Goal: Information Seeking & Learning: Learn about a topic

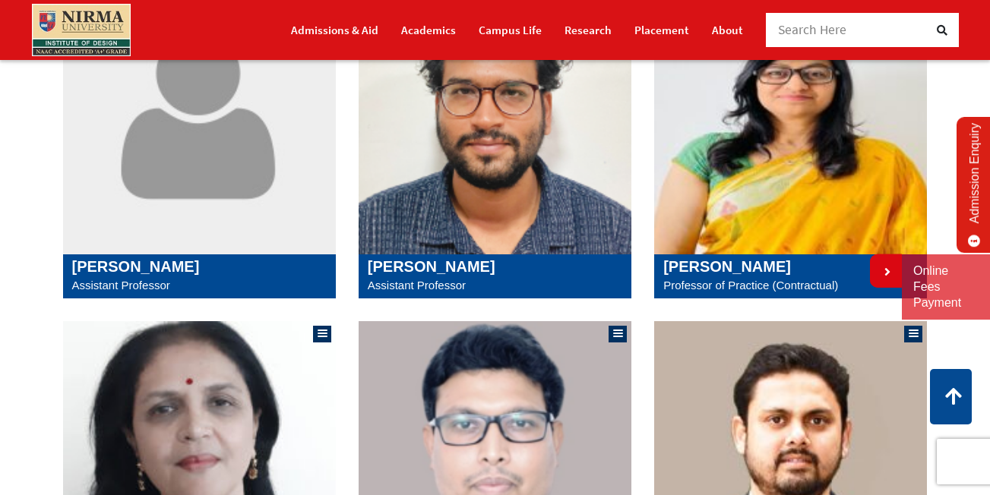
scroll to position [305, 0]
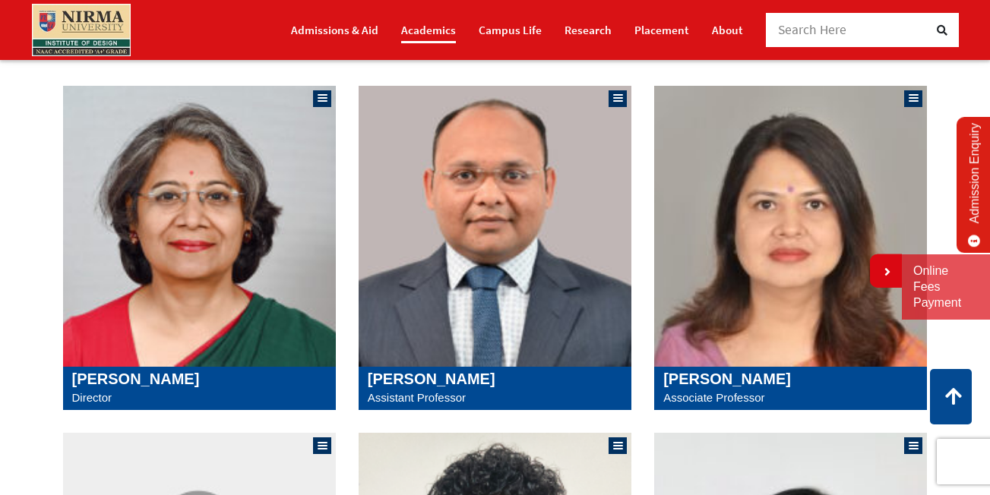
click at [431, 33] on link "Academics" at bounding box center [428, 30] width 55 height 27
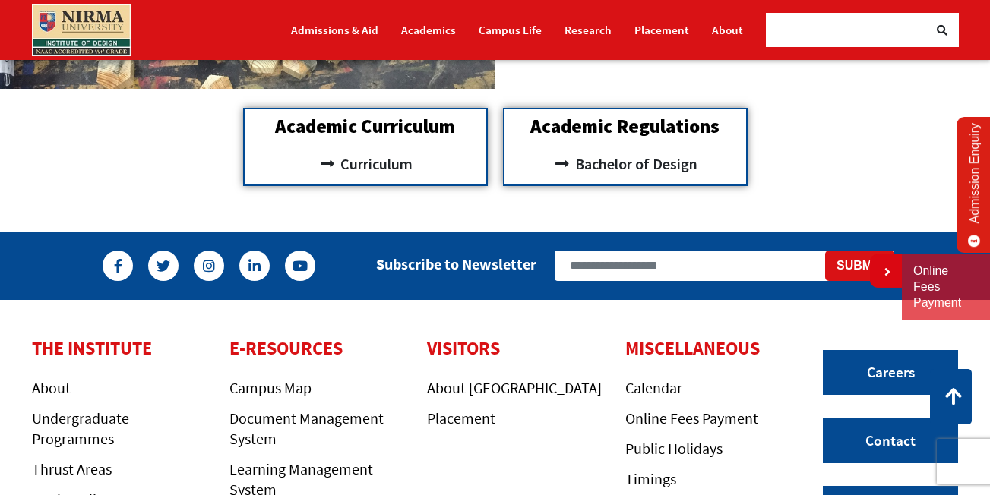
scroll to position [1367, 0]
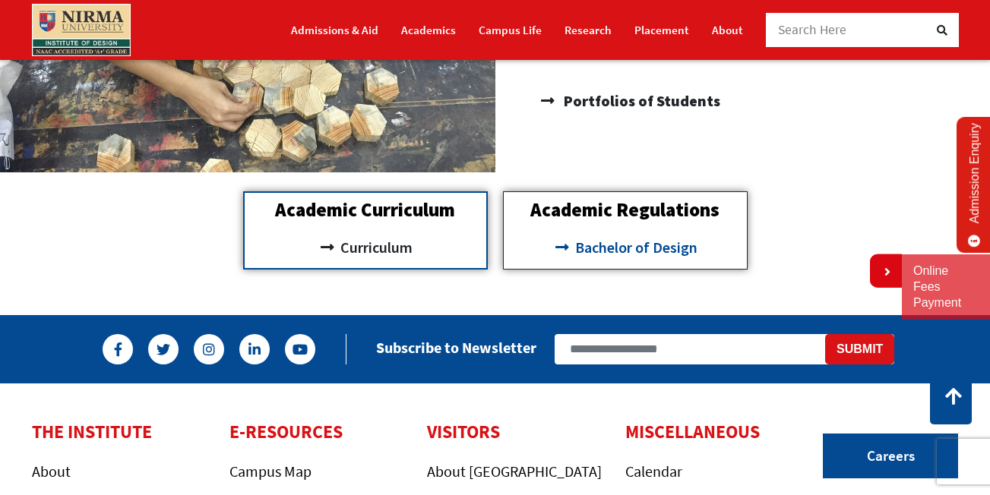
click at [643, 248] on span "Bachelor of Design" at bounding box center [634, 248] width 126 height 26
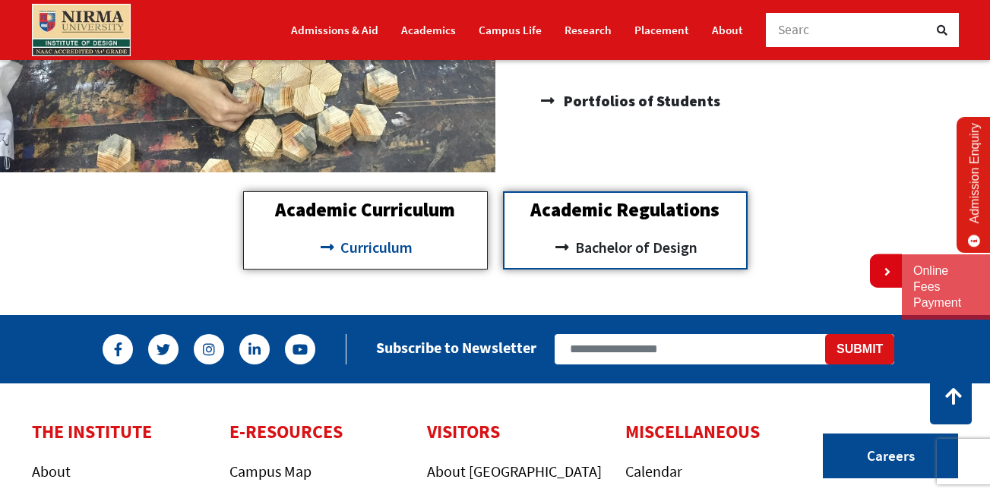
click at [331, 242] on icon at bounding box center [326, 247] width 19 height 15
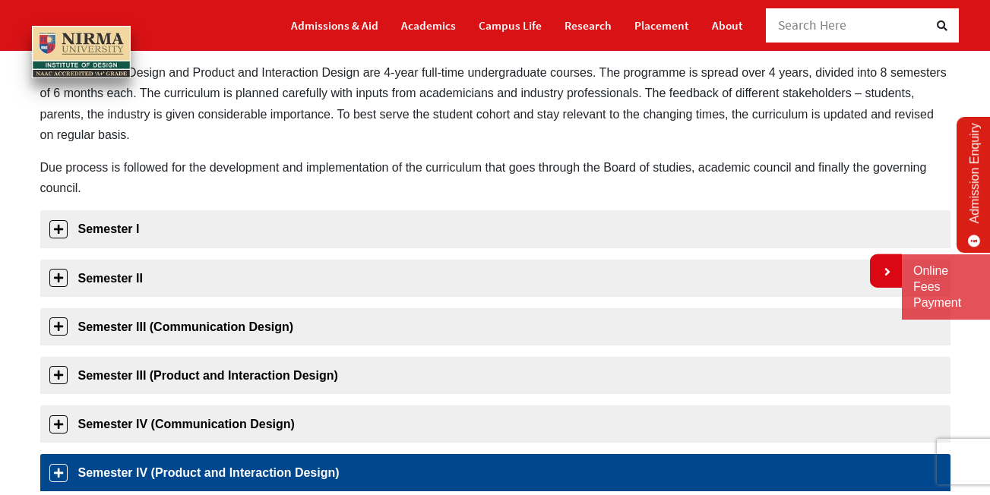
scroll to position [228, 0]
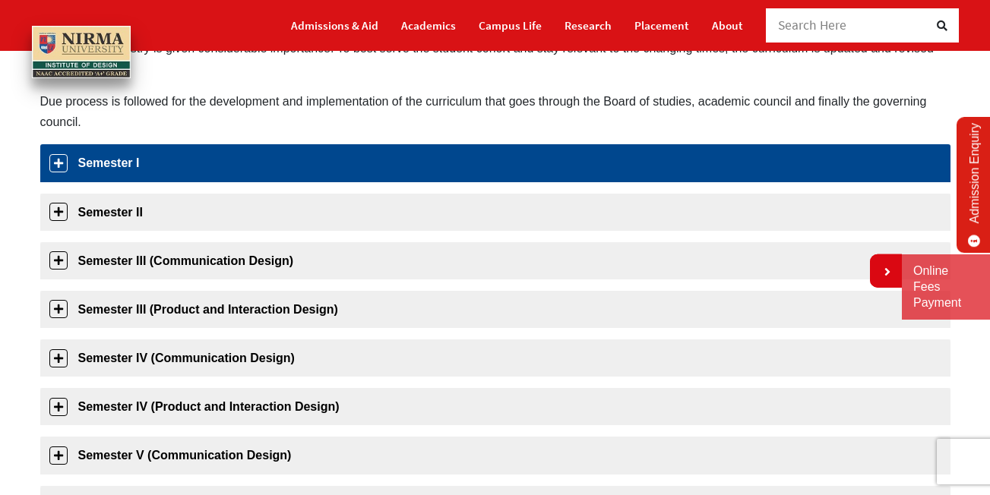
click at [57, 162] on link "Semester I" at bounding box center [495, 162] width 910 height 37
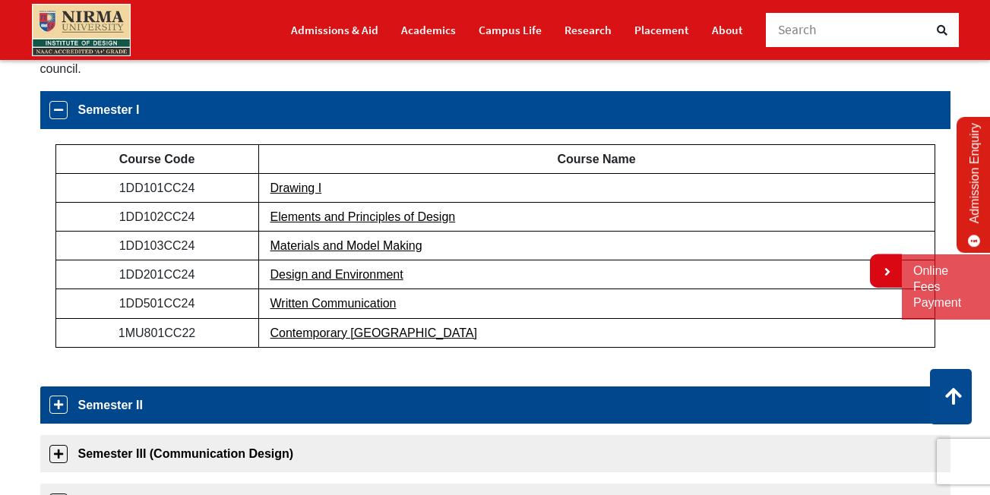
scroll to position [357, 0]
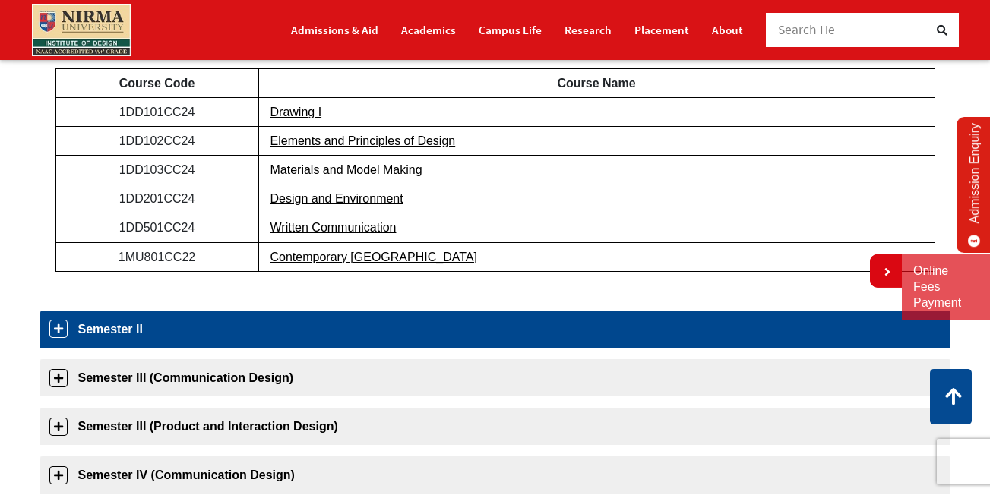
click at [66, 324] on link "Semester II" at bounding box center [495, 329] width 910 height 37
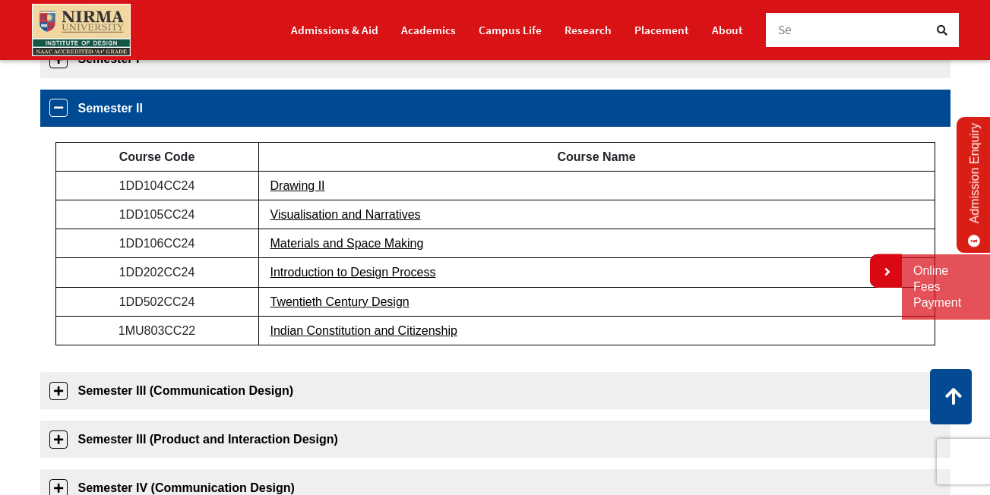
scroll to position [330, 0]
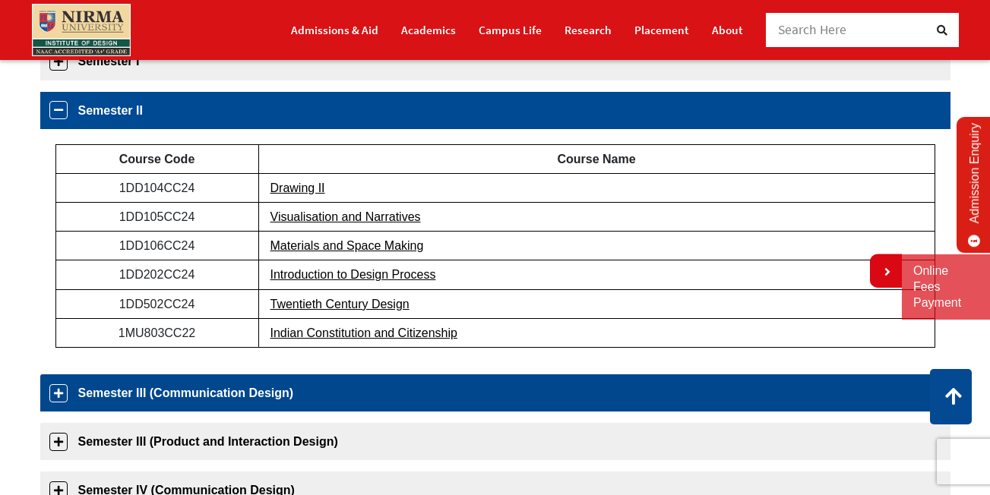
click at [57, 392] on link "Semester III (Communication Design)" at bounding box center [495, 392] width 910 height 37
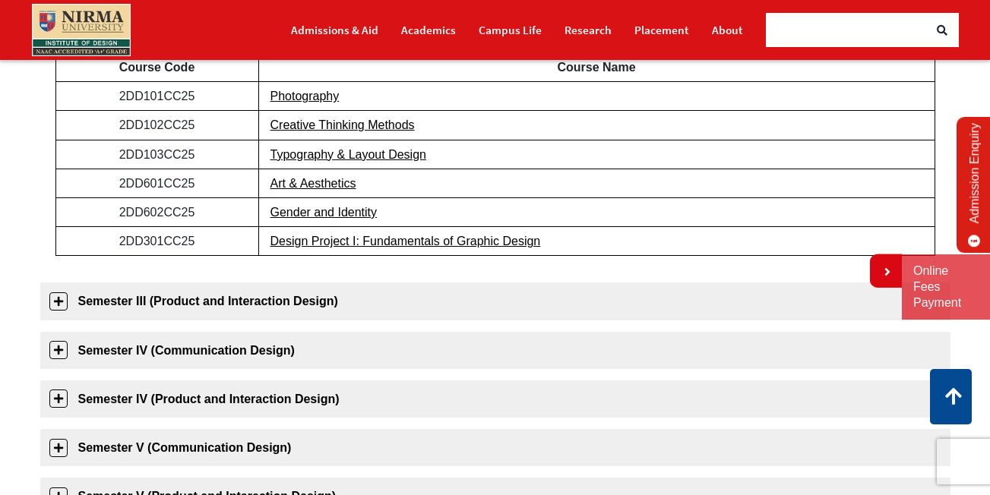
scroll to position [530, 0]
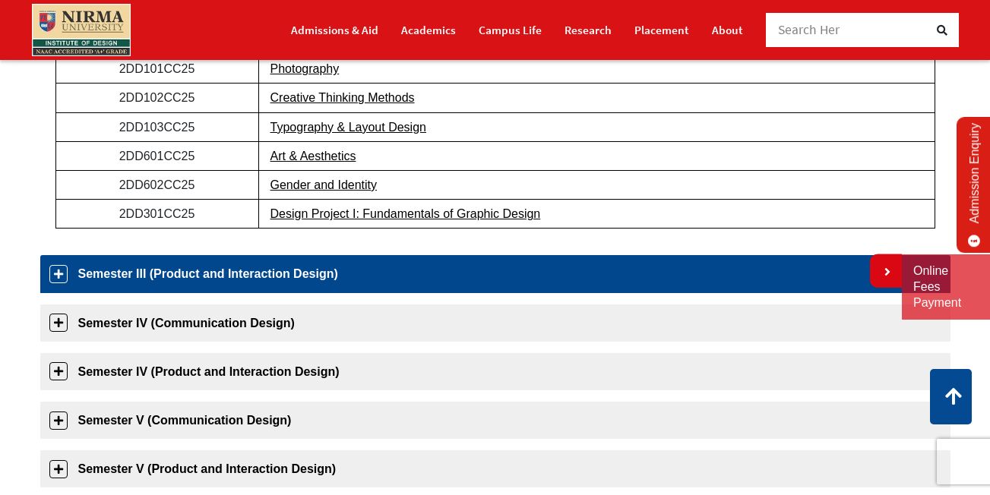
click at [60, 276] on link "Semester III (Product and Interaction Design)" at bounding box center [495, 273] width 910 height 37
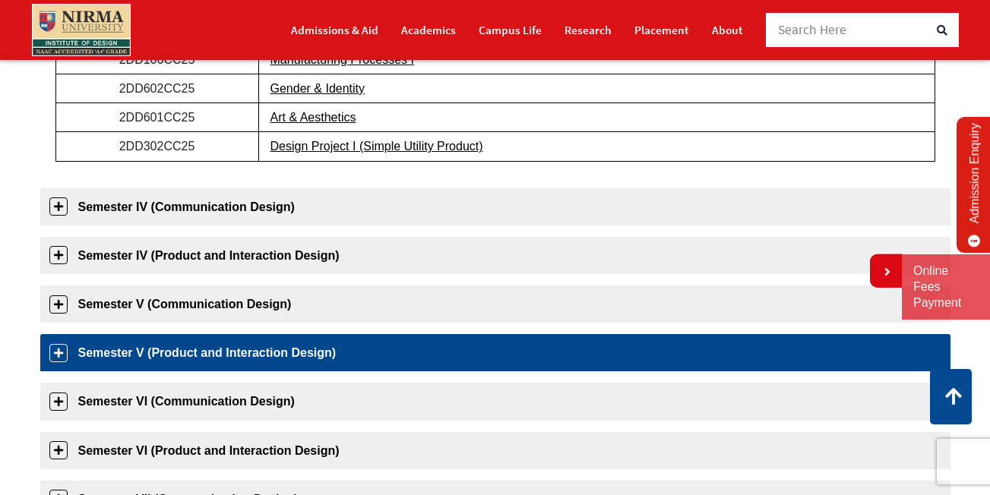
scroll to position [655, 0]
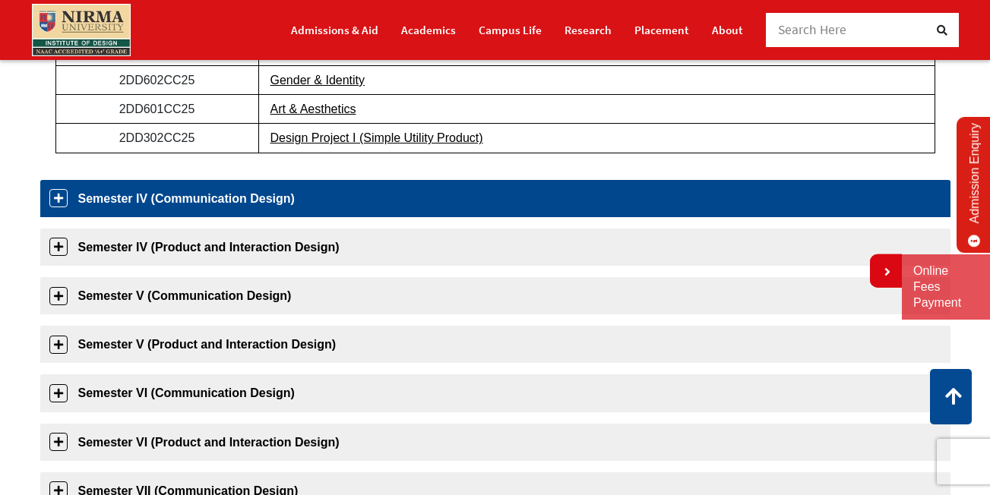
click at [196, 191] on link "Semester IV (Communication Design)" at bounding box center [495, 198] width 910 height 37
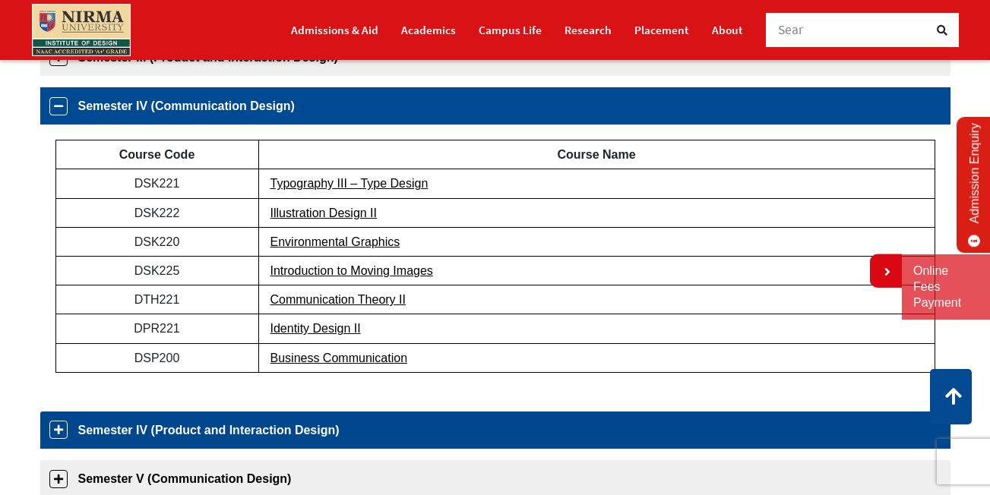
scroll to position [476, 0]
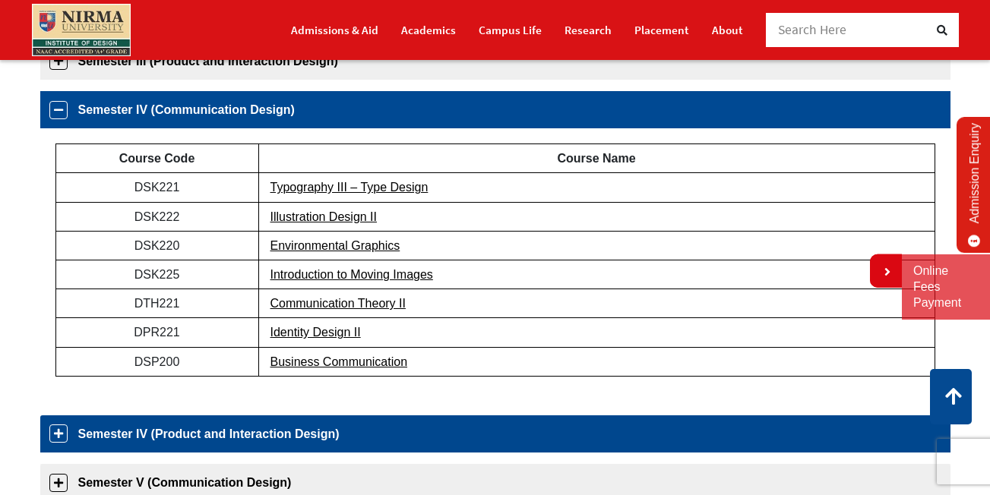
click at [235, 434] on link "Semester IV (Product and Interaction Design)" at bounding box center [495, 433] width 910 height 37
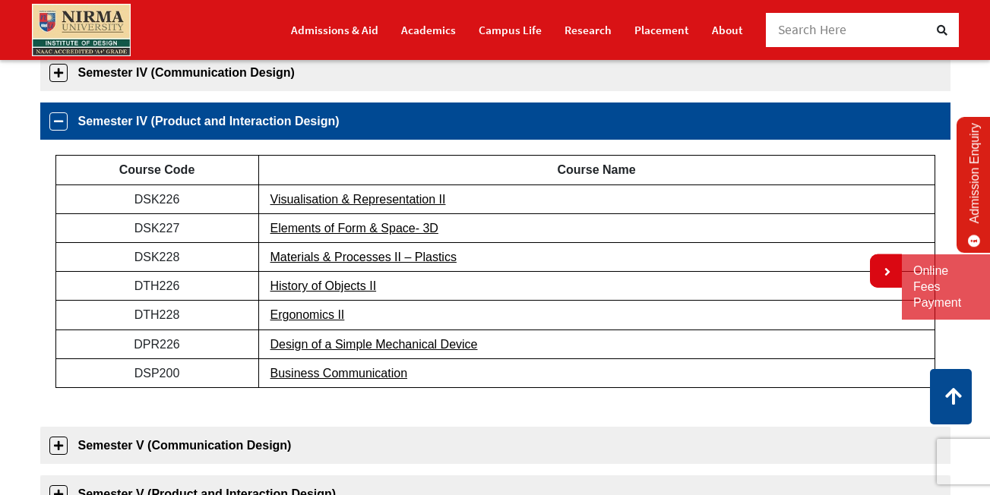
scroll to position [525, 0]
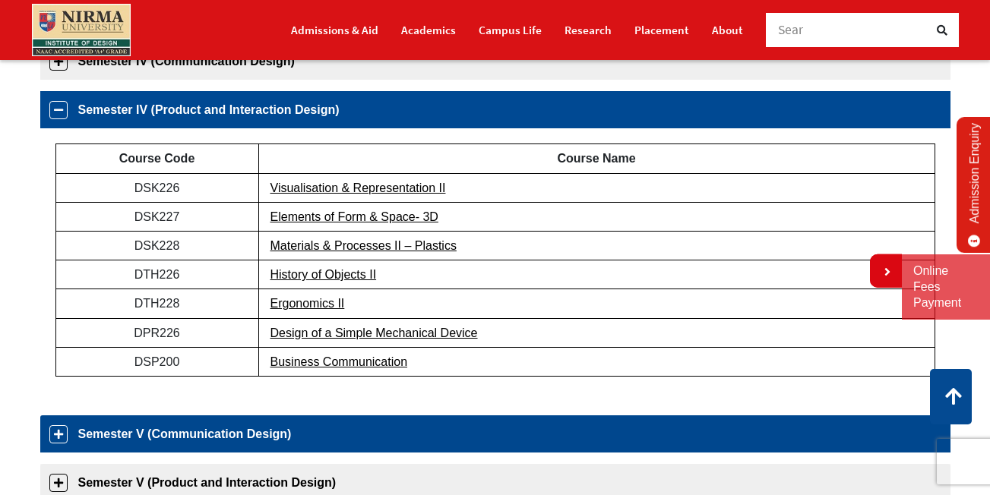
click at [232, 422] on link "Semester V (Communication Design)" at bounding box center [495, 433] width 910 height 37
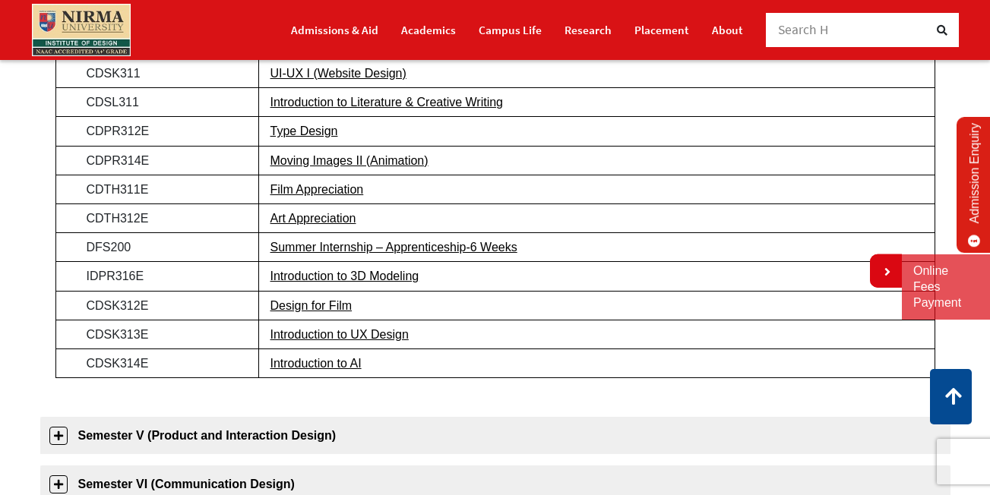
scroll to position [725, 0]
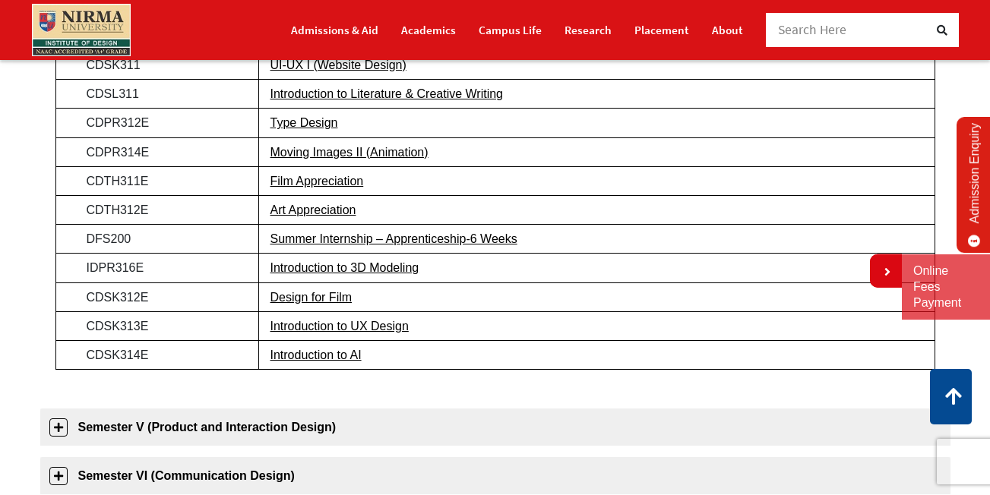
click at [232, 422] on link "Semester V (Product and Interaction Design)" at bounding box center [495, 427] width 910 height 37
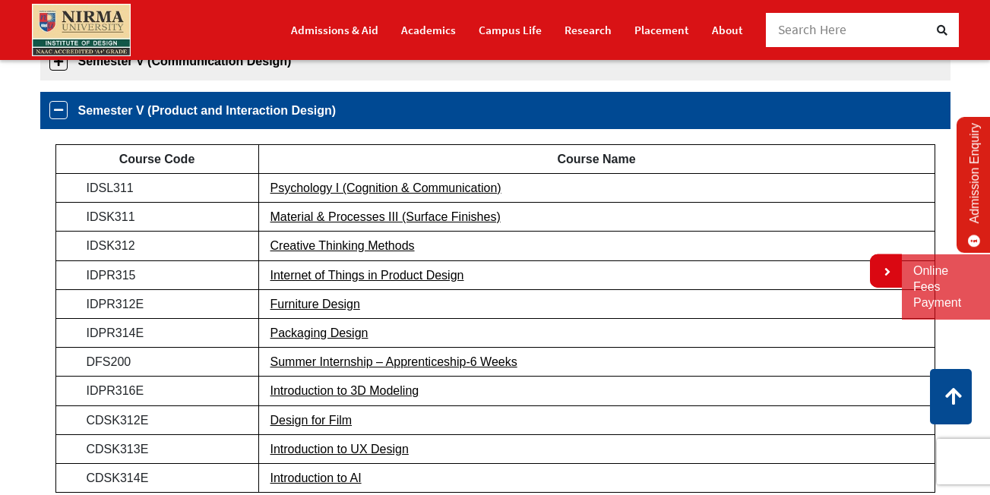
click at [215, 460] on tbody "Course Code Course Name IDSL311 Psychology I (Cognition & Communication) IDSK31…" at bounding box center [494, 318] width 879 height 348
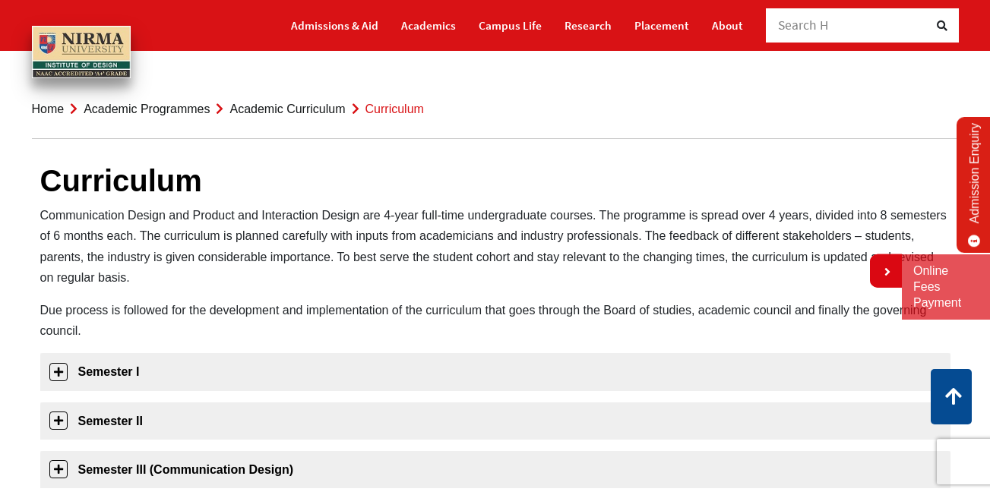
scroll to position [0, 0]
